Goal: Understand process/instructions

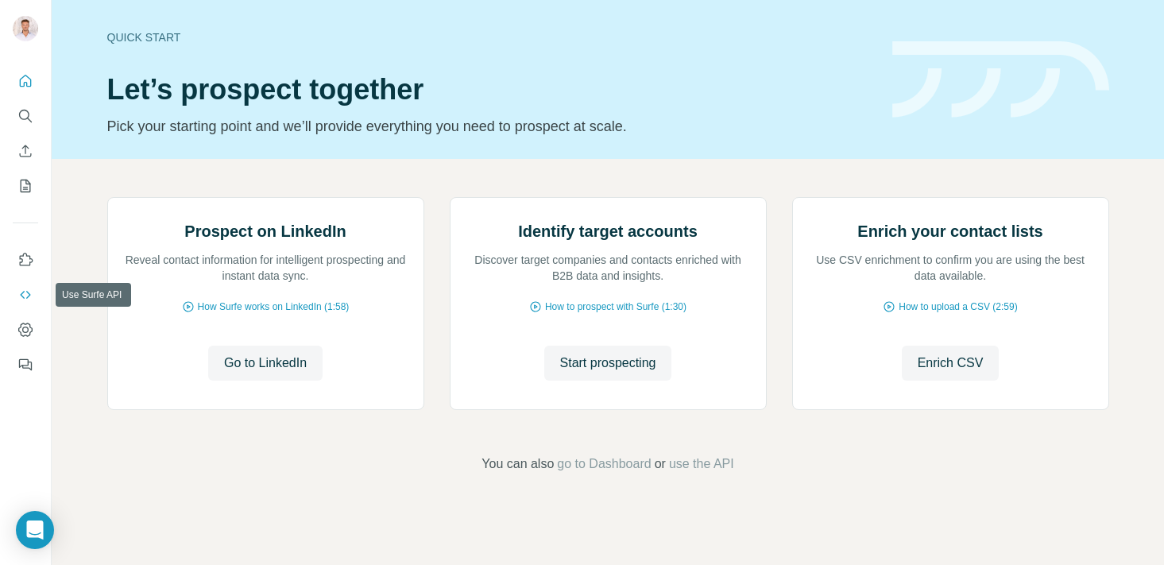
click at [25, 295] on icon "Use Surfe API" at bounding box center [25, 295] width 16 height 16
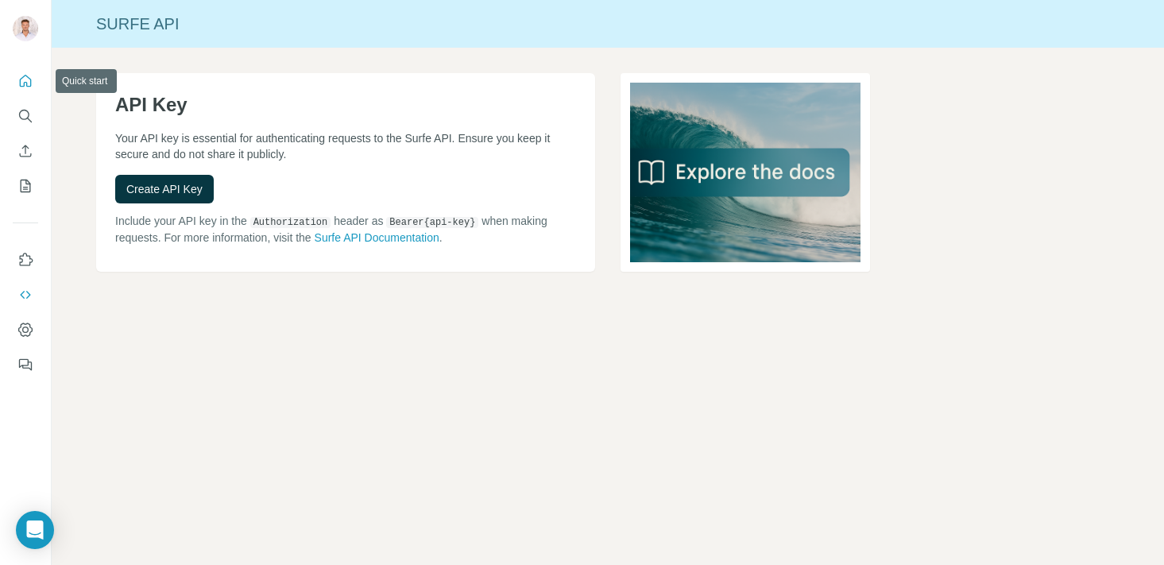
click at [24, 83] on icon "Quick start" at bounding box center [26, 81] width 12 height 12
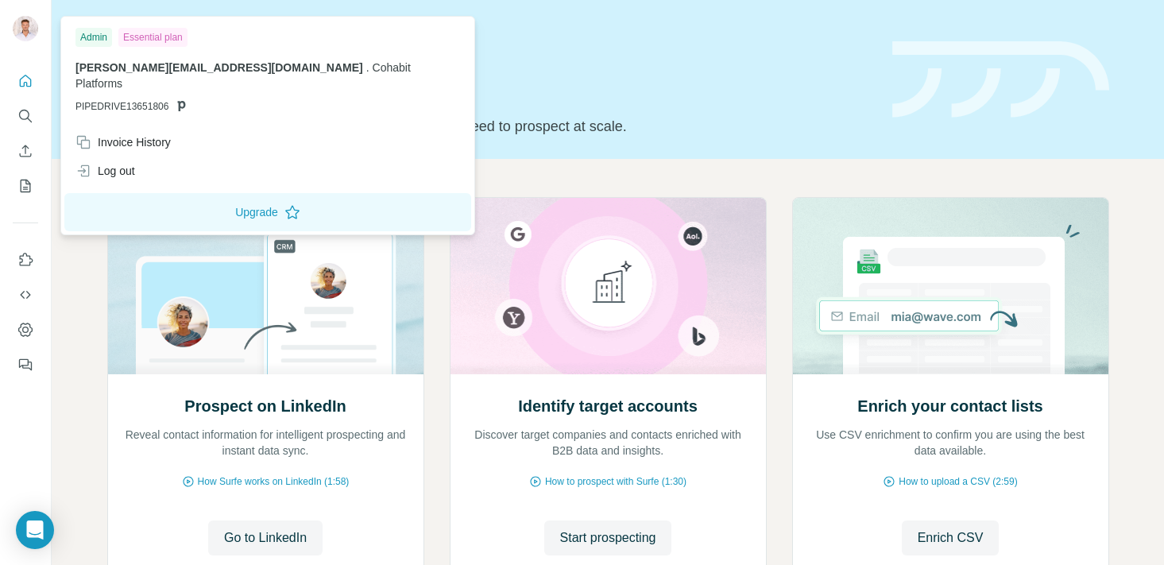
click at [26, 25] on img at bounding box center [25, 28] width 25 height 25
click at [158, 36] on div "Essential plan" at bounding box center [152, 37] width 69 height 19
click at [632, 95] on h1 "Let’s prospect together" at bounding box center [490, 90] width 766 height 32
